Goal: Communication & Community: Participate in discussion

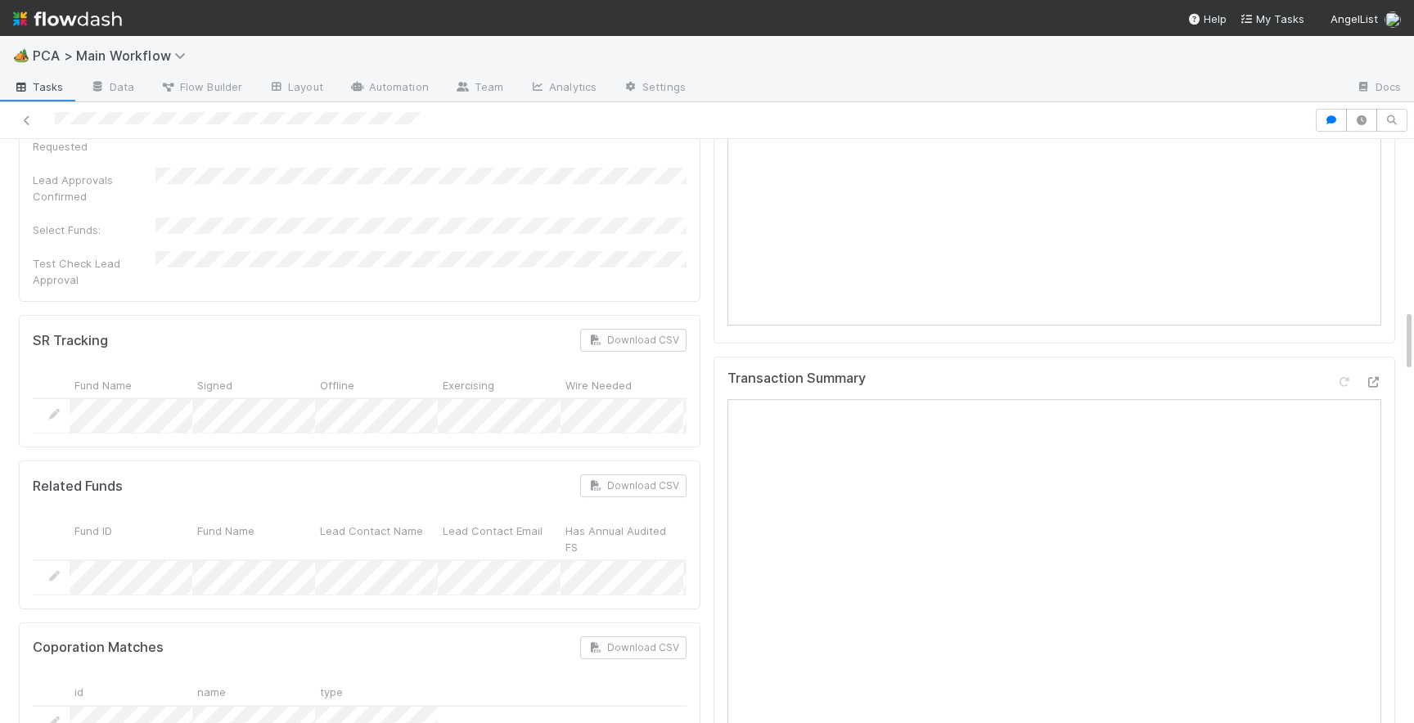
scroll to position [1511, 0]
click at [1376, 385] on icon at bounding box center [1373, 390] width 16 height 11
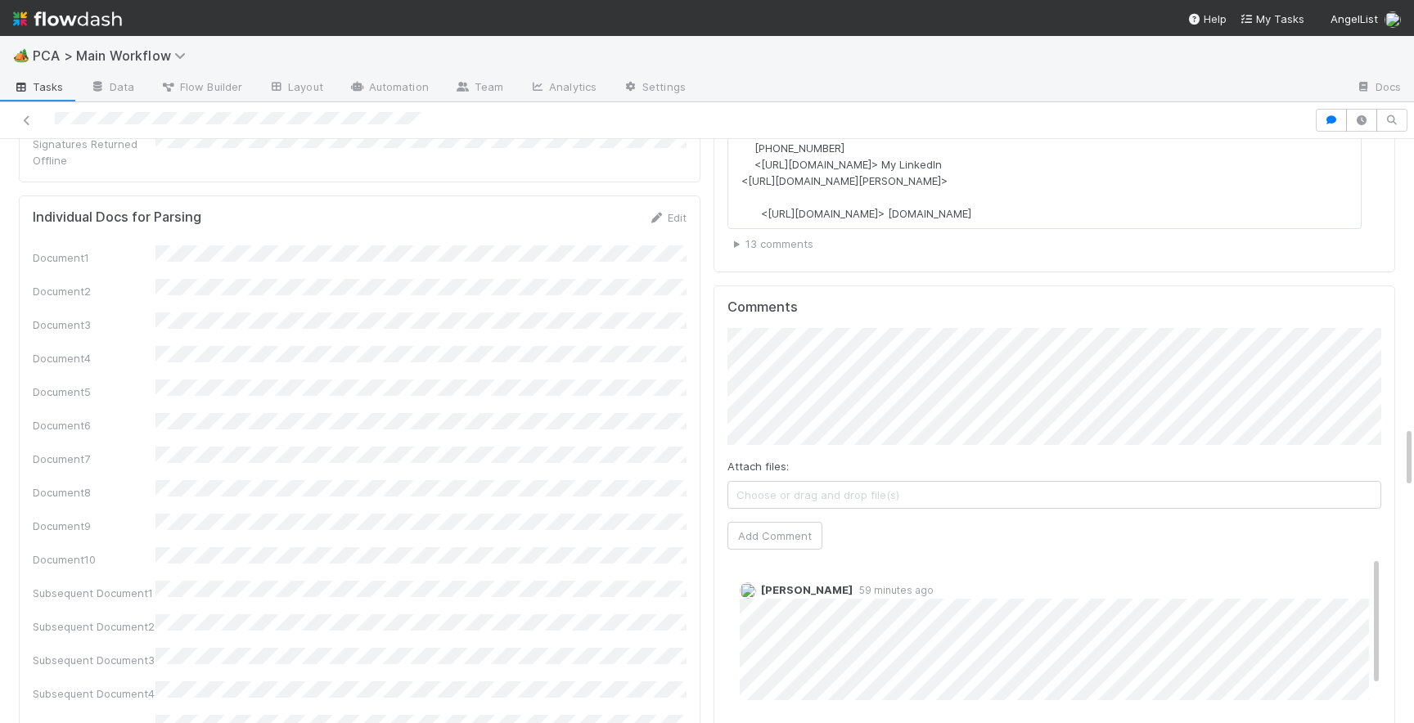
scroll to position [2663, 0]
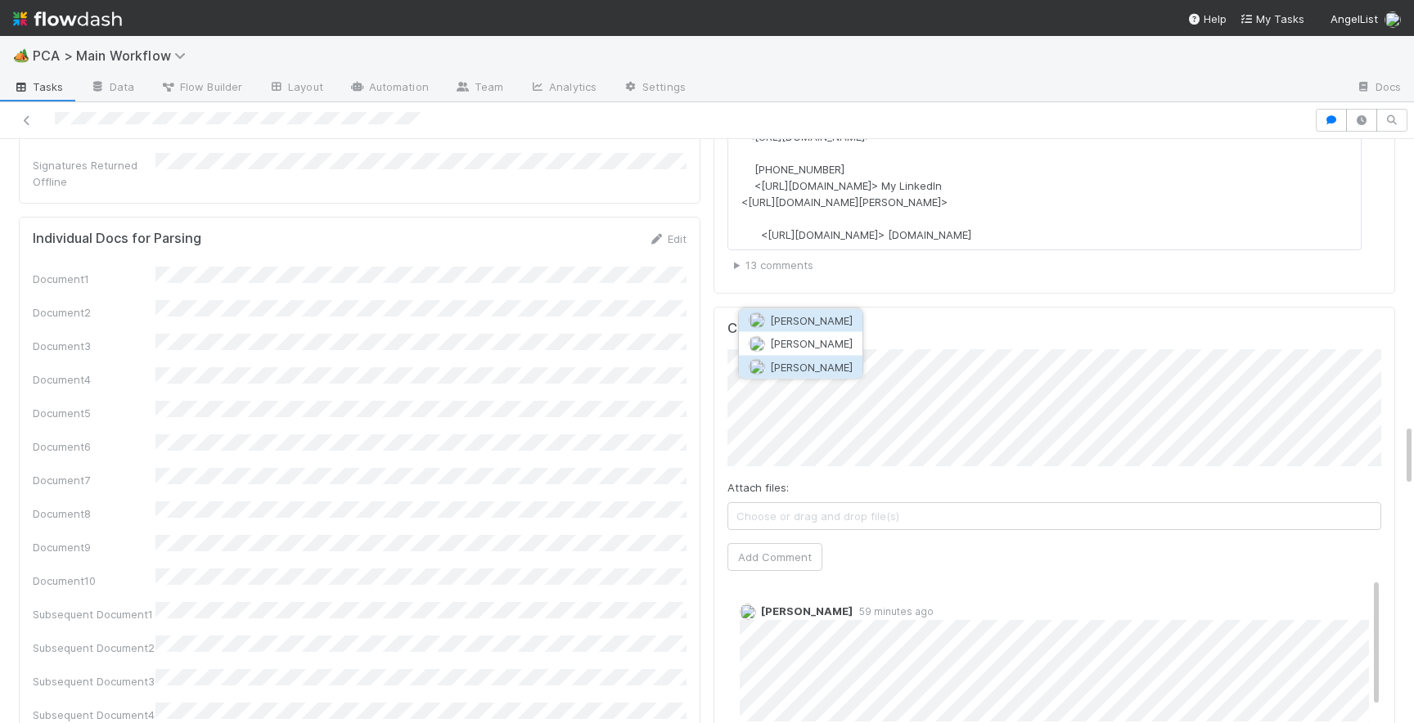
click at [830, 365] on span "[PERSON_NAME]" at bounding box center [811, 366] width 83 height 13
click at [761, 543] on button "Add Comment" at bounding box center [774, 557] width 95 height 28
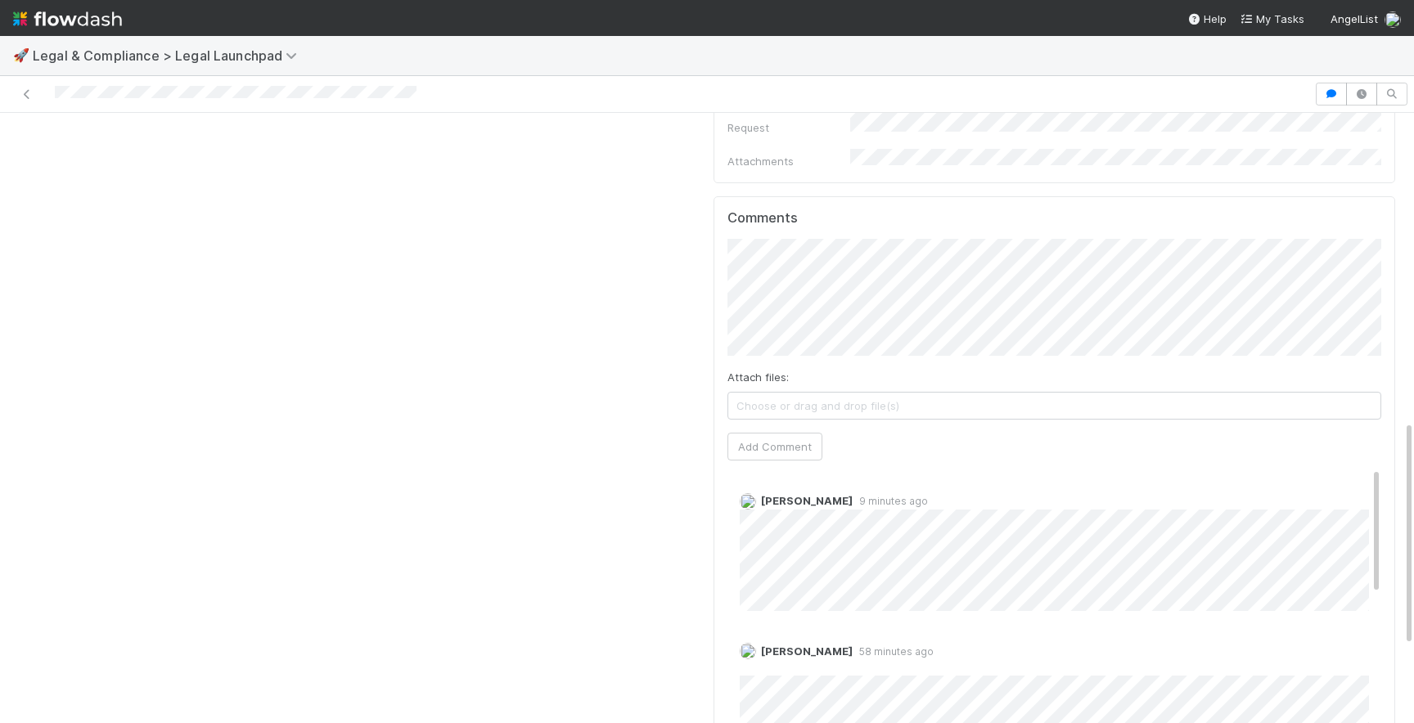
scroll to position [831, 0]
click at [767, 390] on span "Choose or drag and drop file(s)" at bounding box center [1054, 403] width 652 height 26
click at [751, 431] on button "Add Comment" at bounding box center [774, 445] width 95 height 28
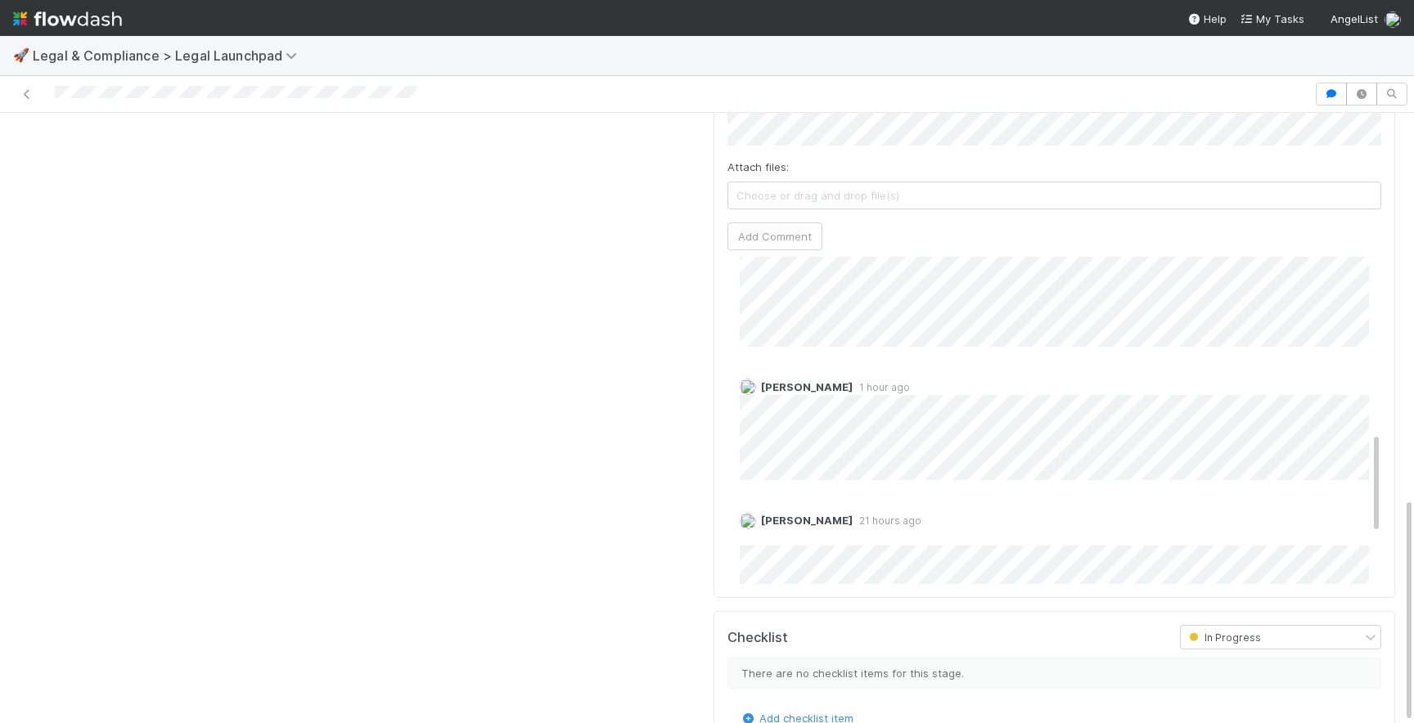
scroll to position [723, 0]
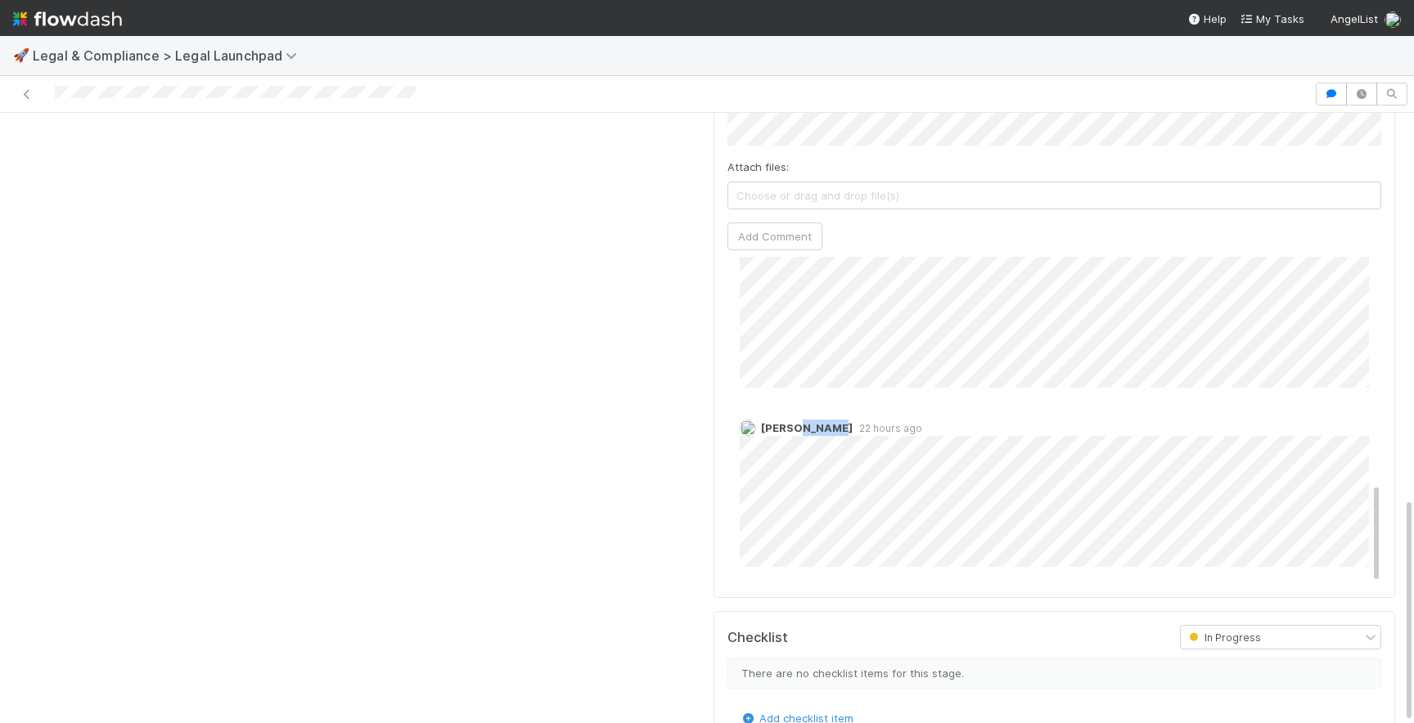
drag, startPoint x: 795, startPoint y: 388, endPoint x: 833, endPoint y: 390, distance: 38.5
click at [835, 408] on div "Robin Sosnow 22 hours ago" at bounding box center [1054, 488] width 654 height 160
copy span "Sosnow"
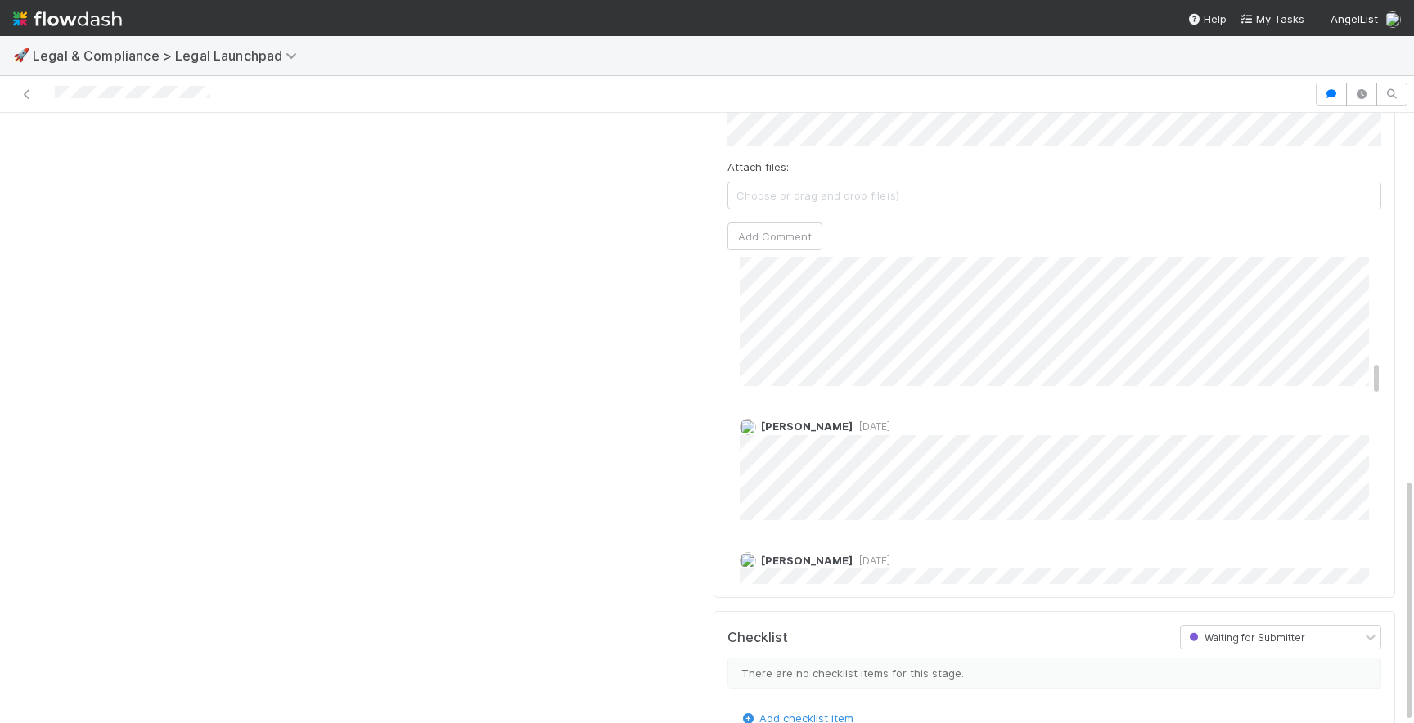
scroll to position [930, 0]
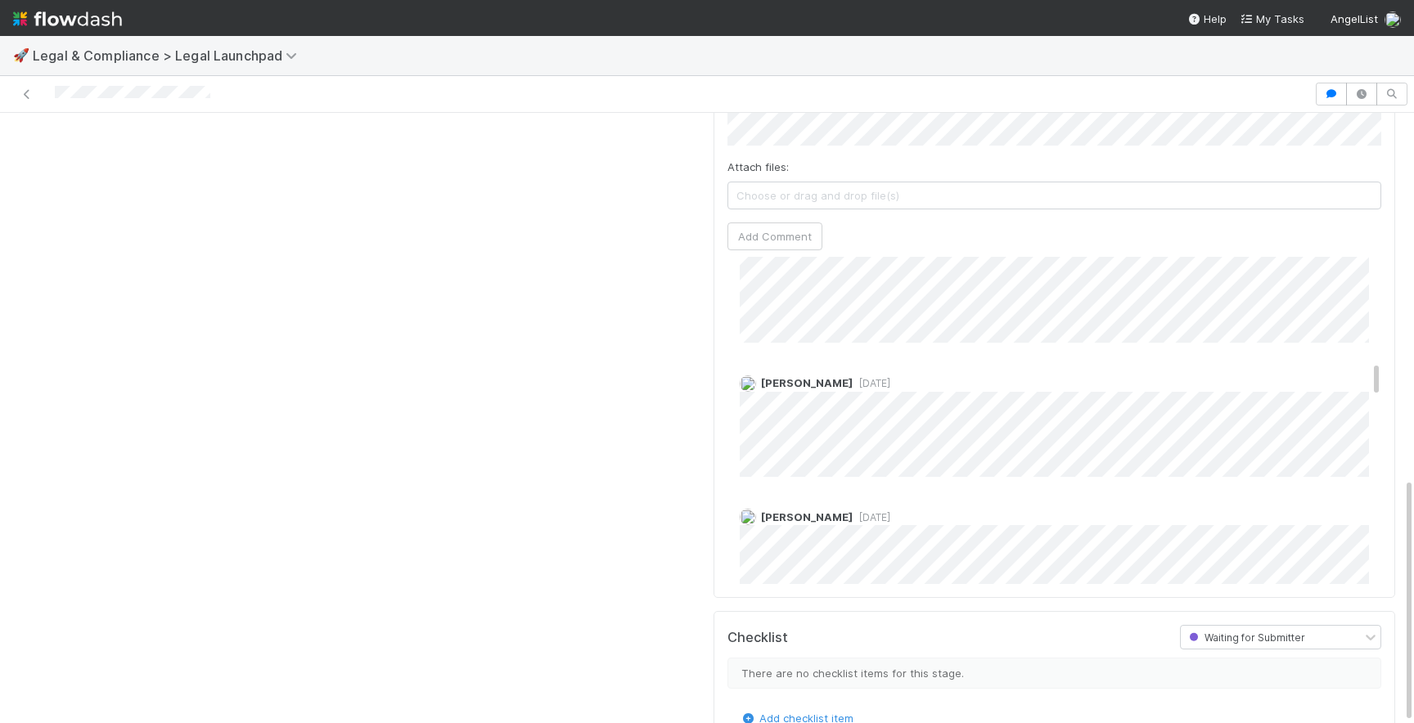
click at [748, 509] on img at bounding box center [748, 517] width 16 height 16
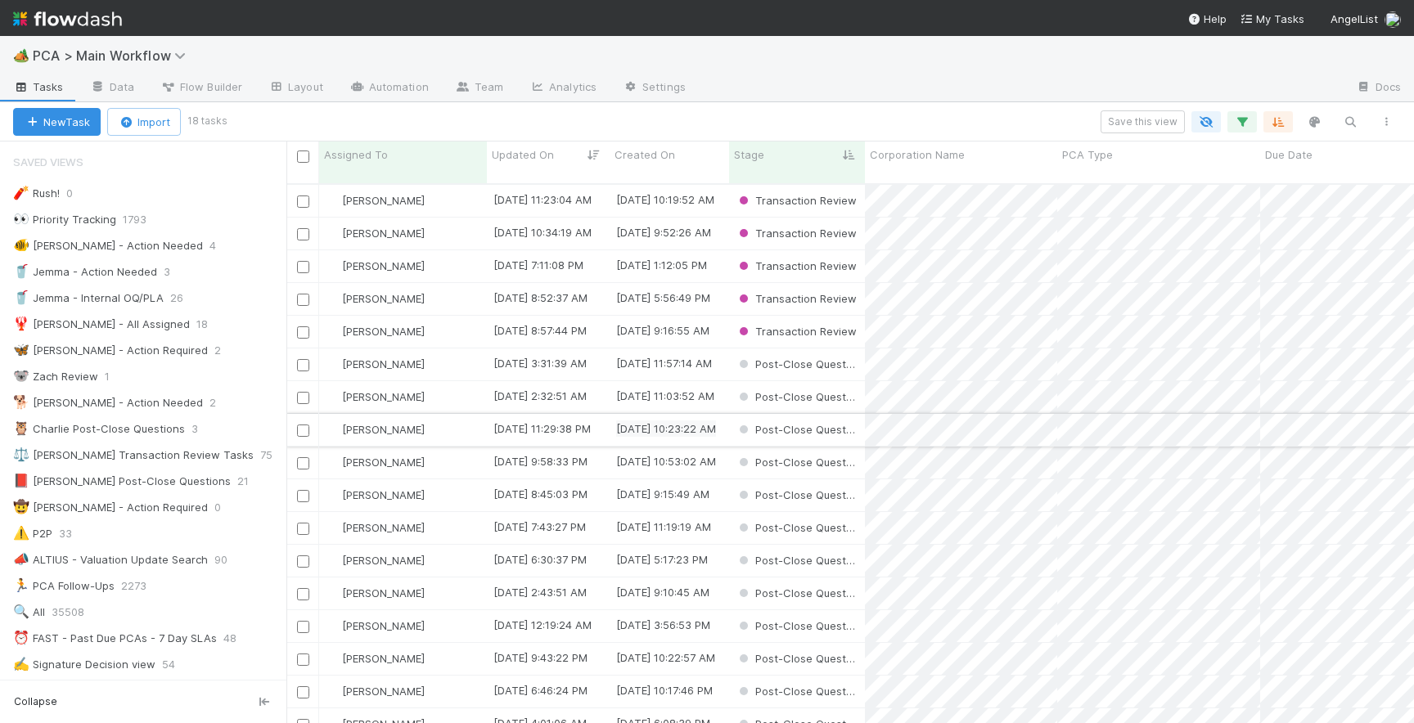
scroll to position [552, 1128]
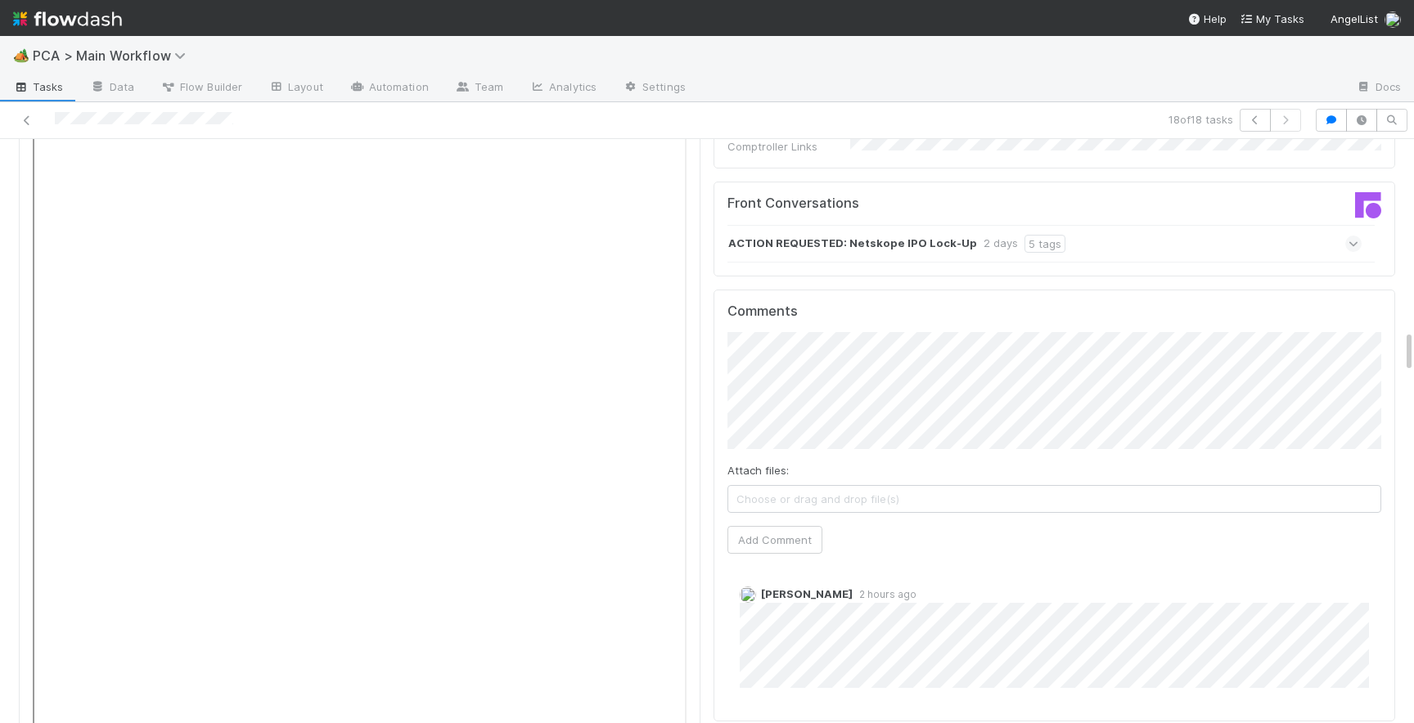
scroll to position [2573, 0]
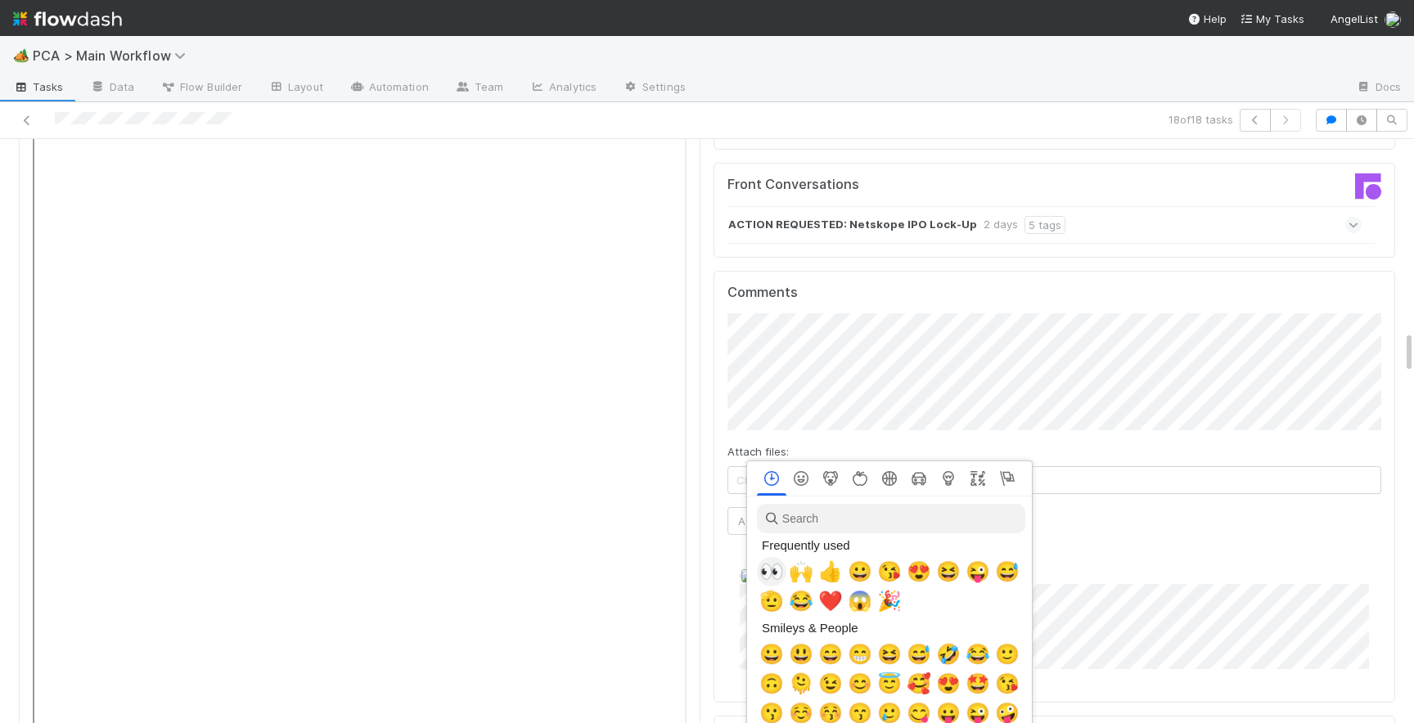
click at [768, 571] on span "👀" at bounding box center [771, 572] width 25 height 23
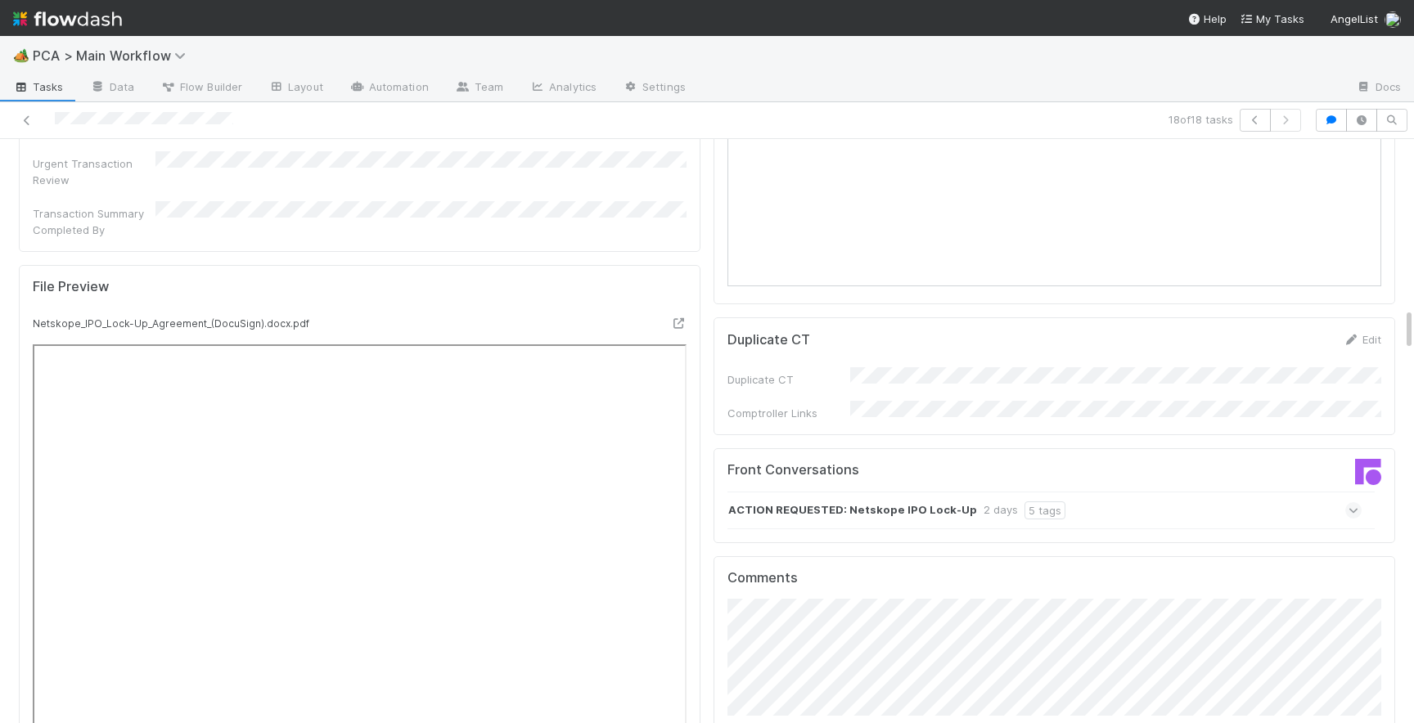
scroll to position [2265, 0]
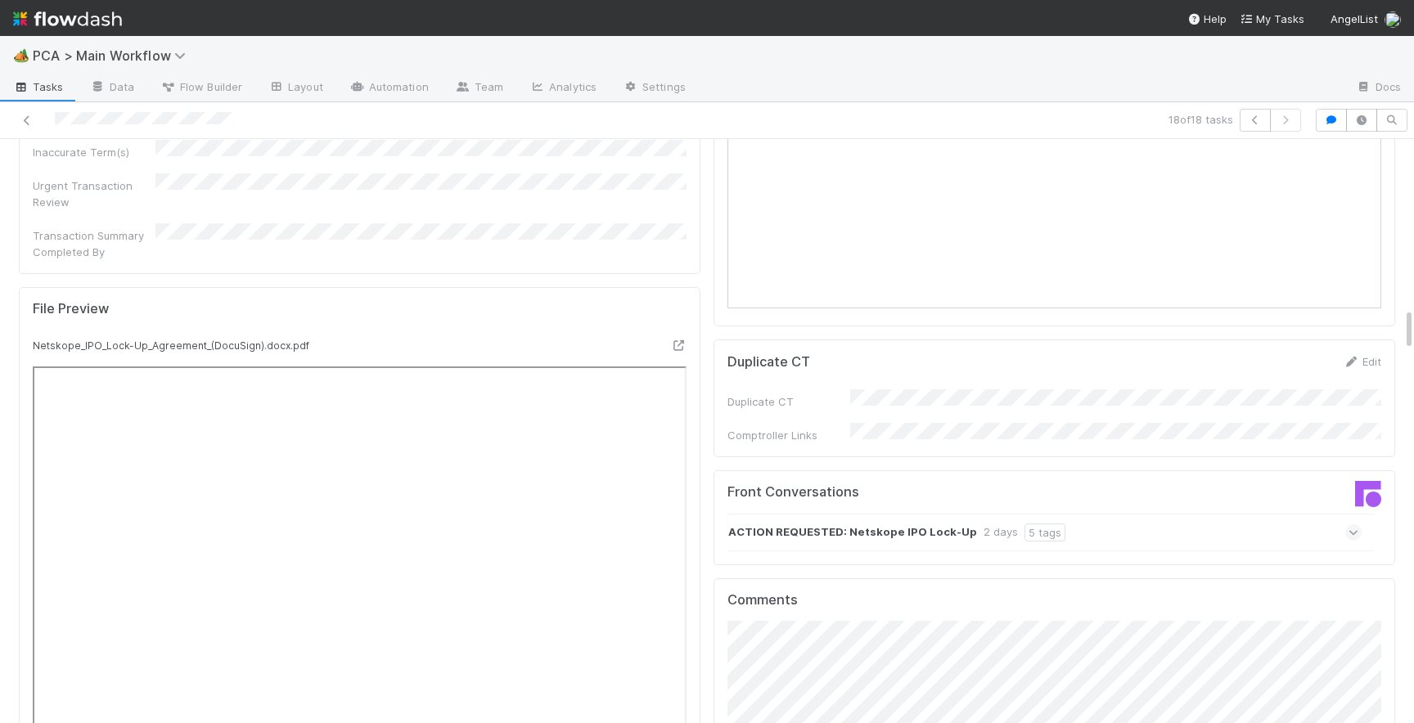
click at [1351, 525] on icon at bounding box center [1354, 533] width 11 height 16
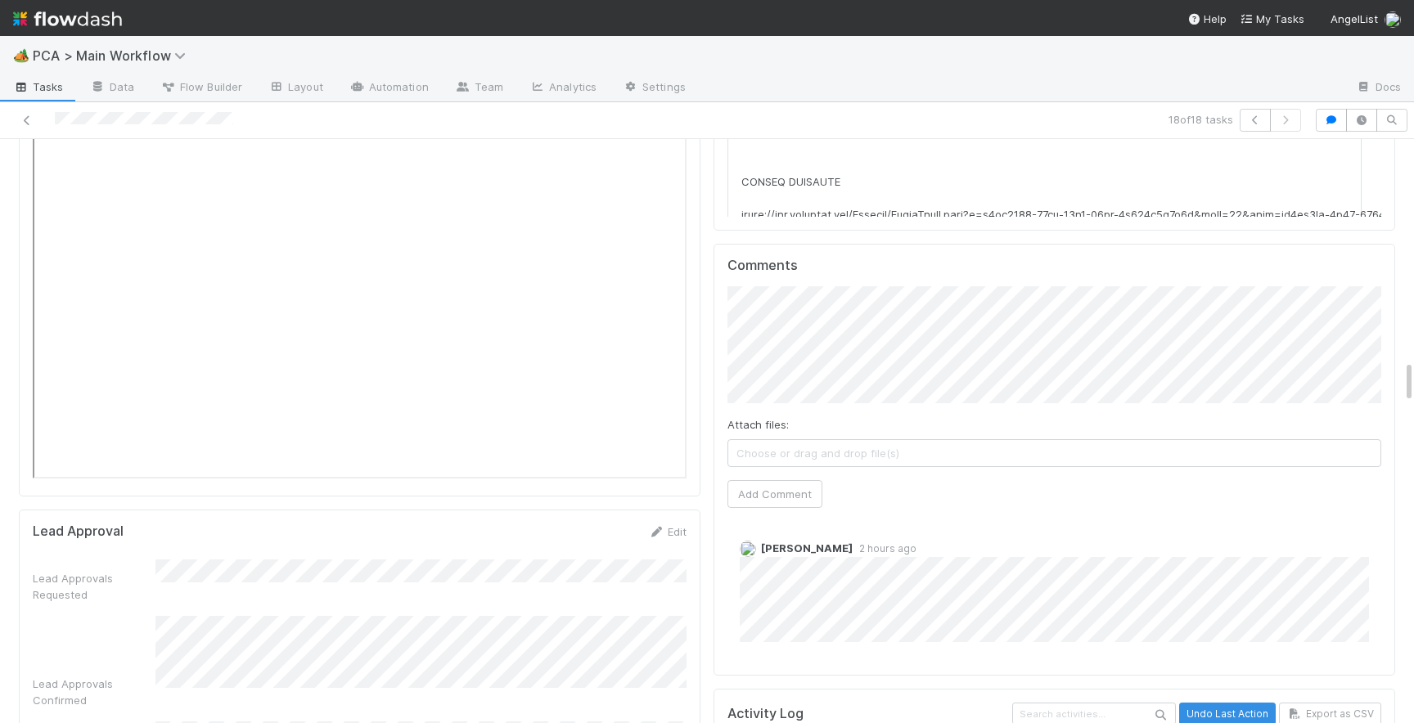
scroll to position [2961, 0]
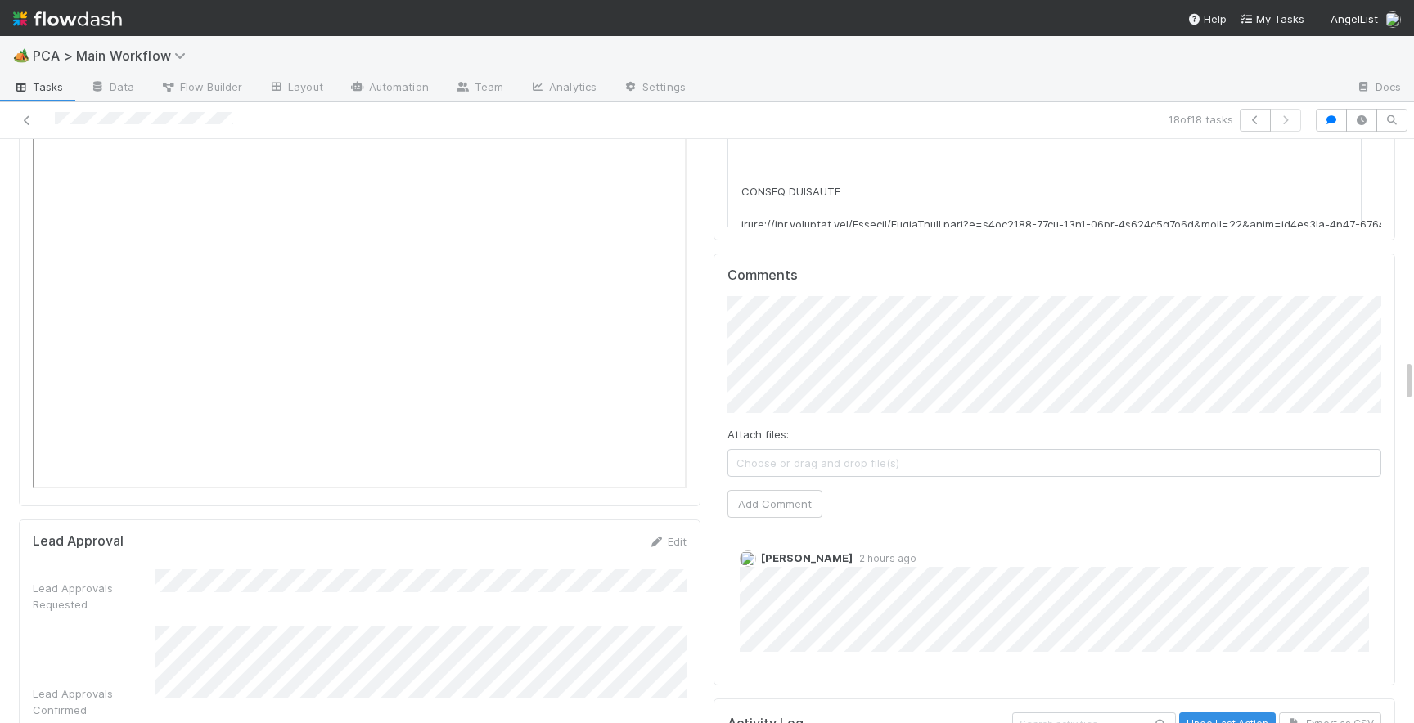
click at [853, 552] on span "2 hours ago" at bounding box center [885, 558] width 64 height 12
click at [951, 525] on div "[PERSON_NAME] 2 hours ago" at bounding box center [1054, 598] width 654 height 146
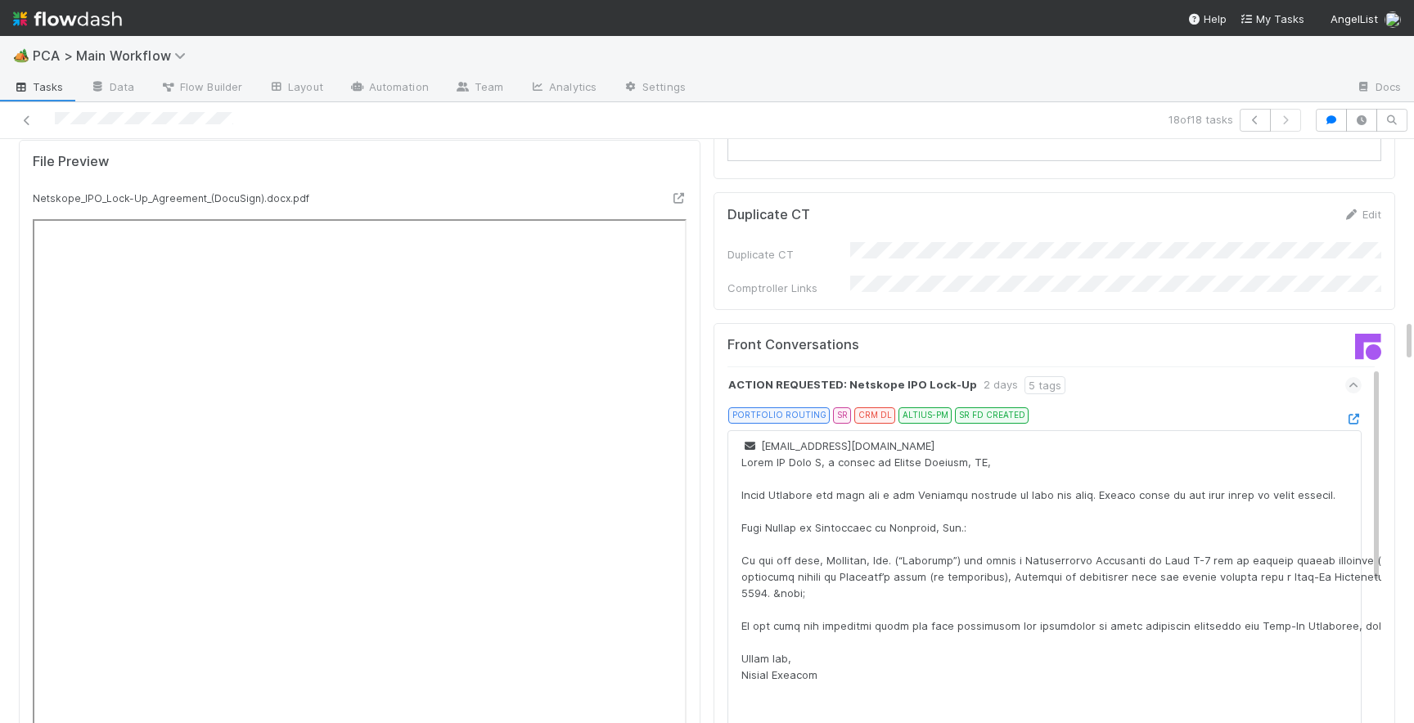
scroll to position [2417, 0]
